Goal: Task Accomplishment & Management: Use online tool/utility

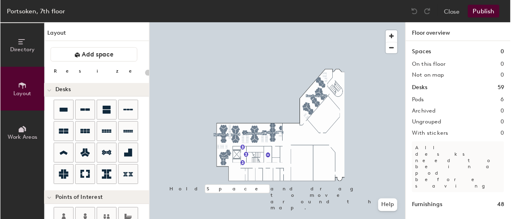
scroll to position [138, 0]
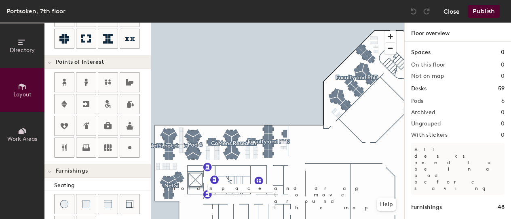
click at [452, 9] on button "Close" at bounding box center [451, 11] width 16 height 13
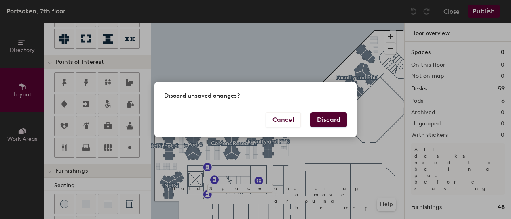
click at [341, 121] on button "Discard" at bounding box center [328, 119] width 36 height 15
type input "20"
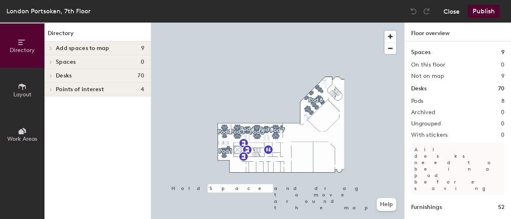
click at [451, 10] on button "Close" at bounding box center [451, 11] width 16 height 13
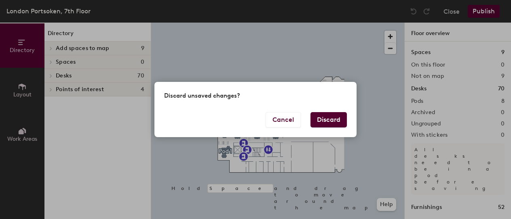
click at [329, 118] on button "Discard" at bounding box center [328, 119] width 36 height 15
